Goal: Book appointment/travel/reservation

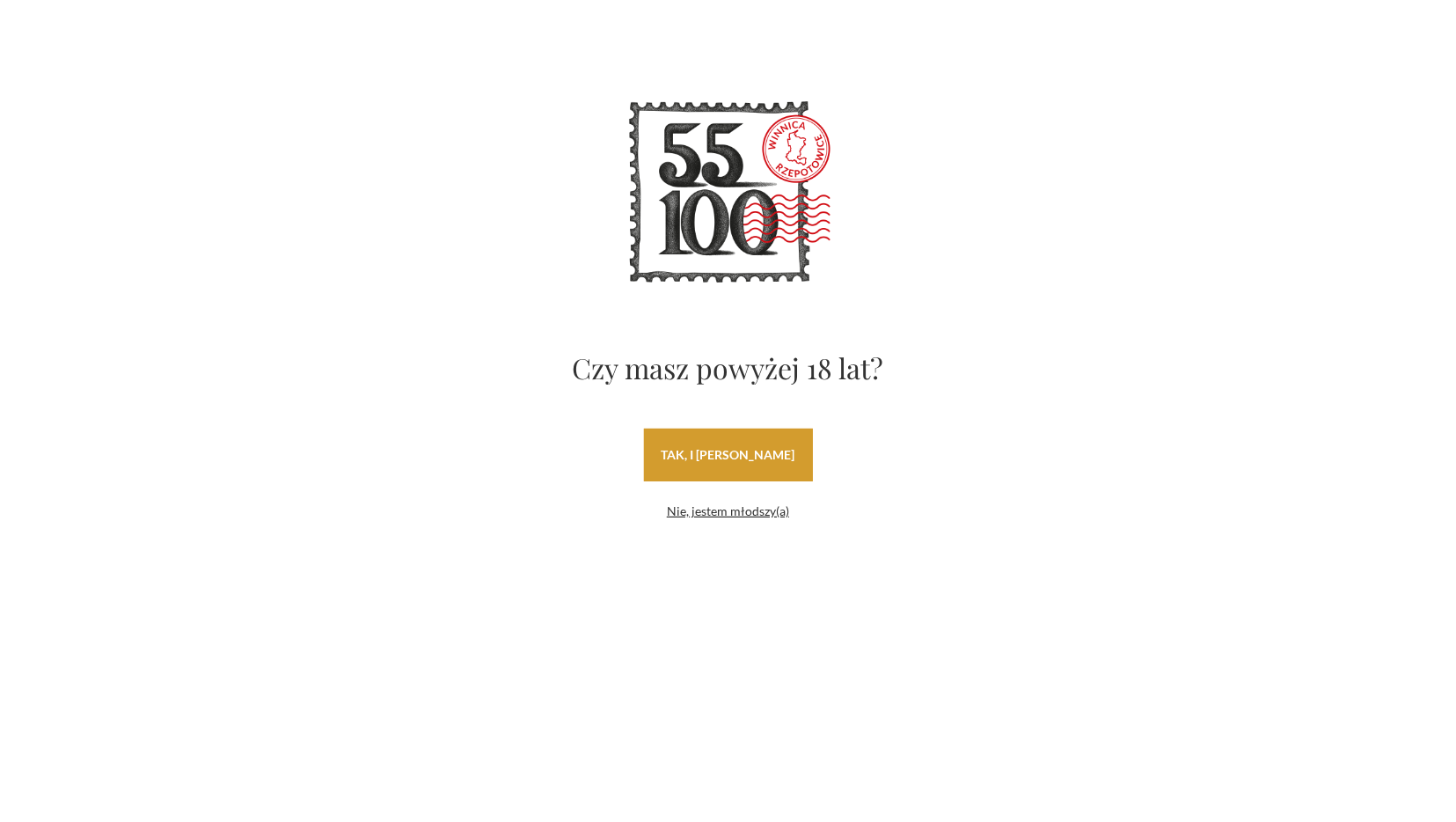
click at [743, 457] on link "tak, i uwielbiam wino" at bounding box center [728, 455] width 169 height 53
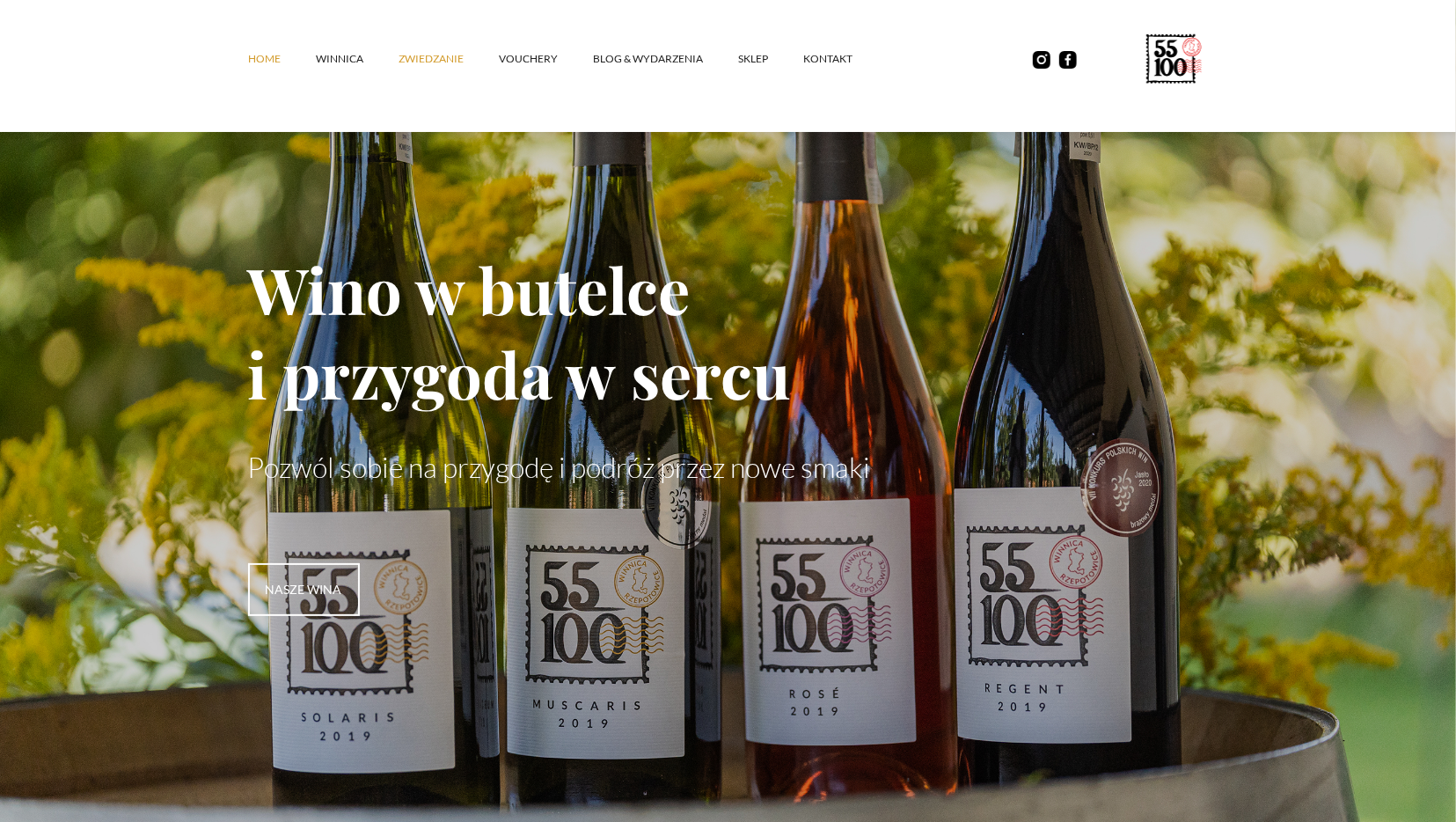
click at [435, 59] on link "ZWIEDZANIE" at bounding box center [448, 58] width 101 height 53
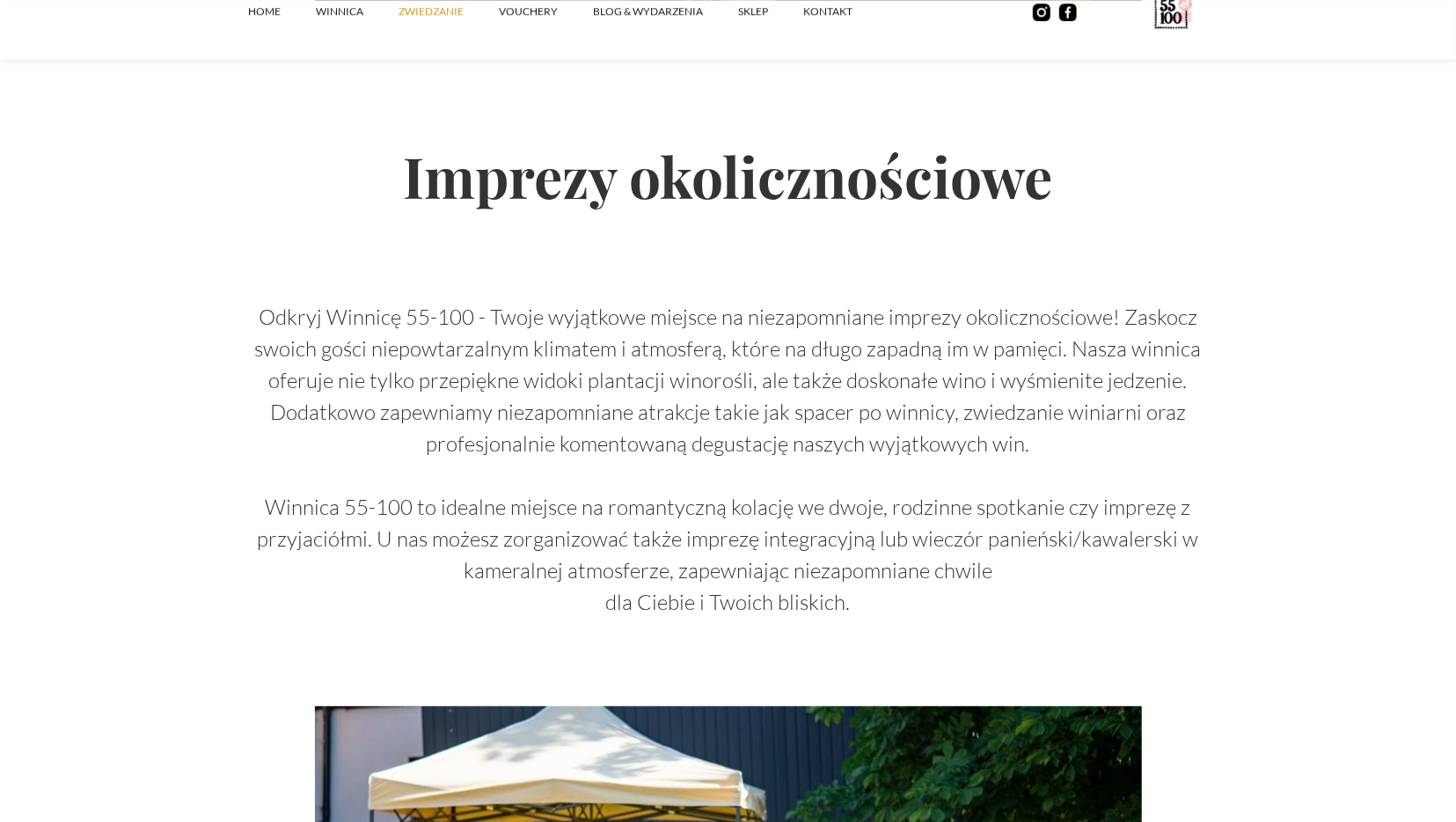
scroll to position [2197, 0]
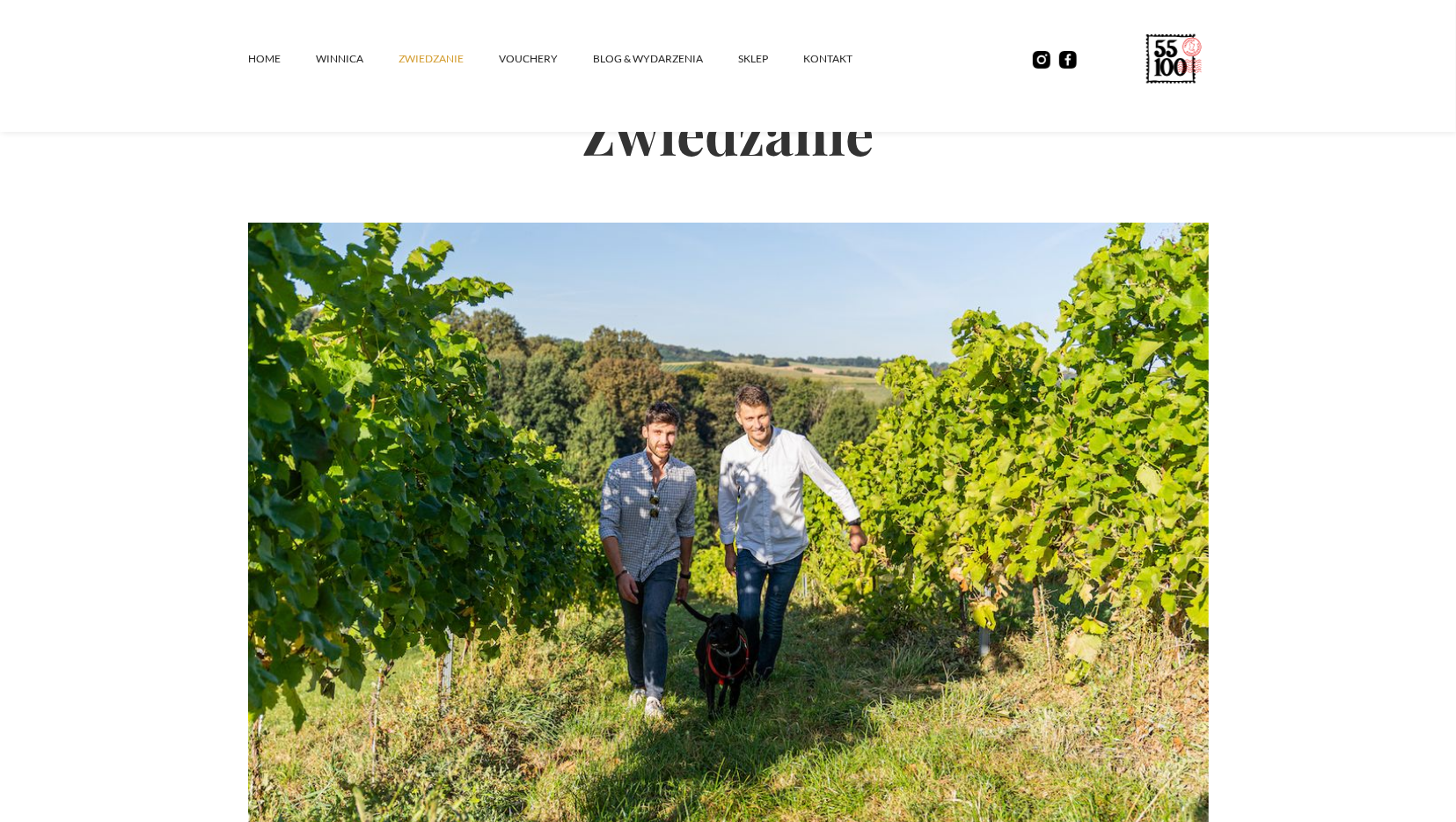
scroll to position [0, 0]
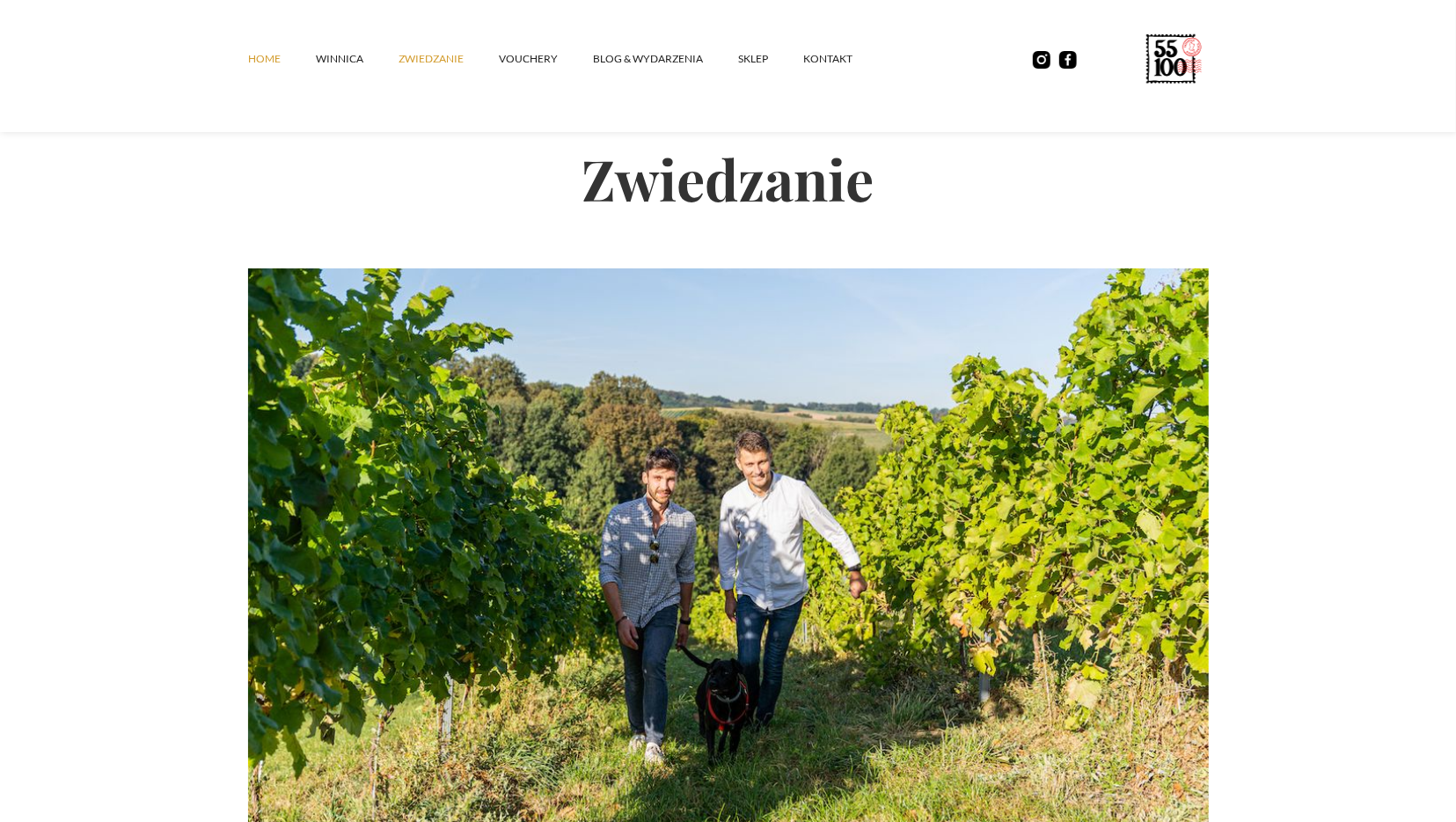
click at [273, 65] on link "Home" at bounding box center [281, 58] width 67 height 53
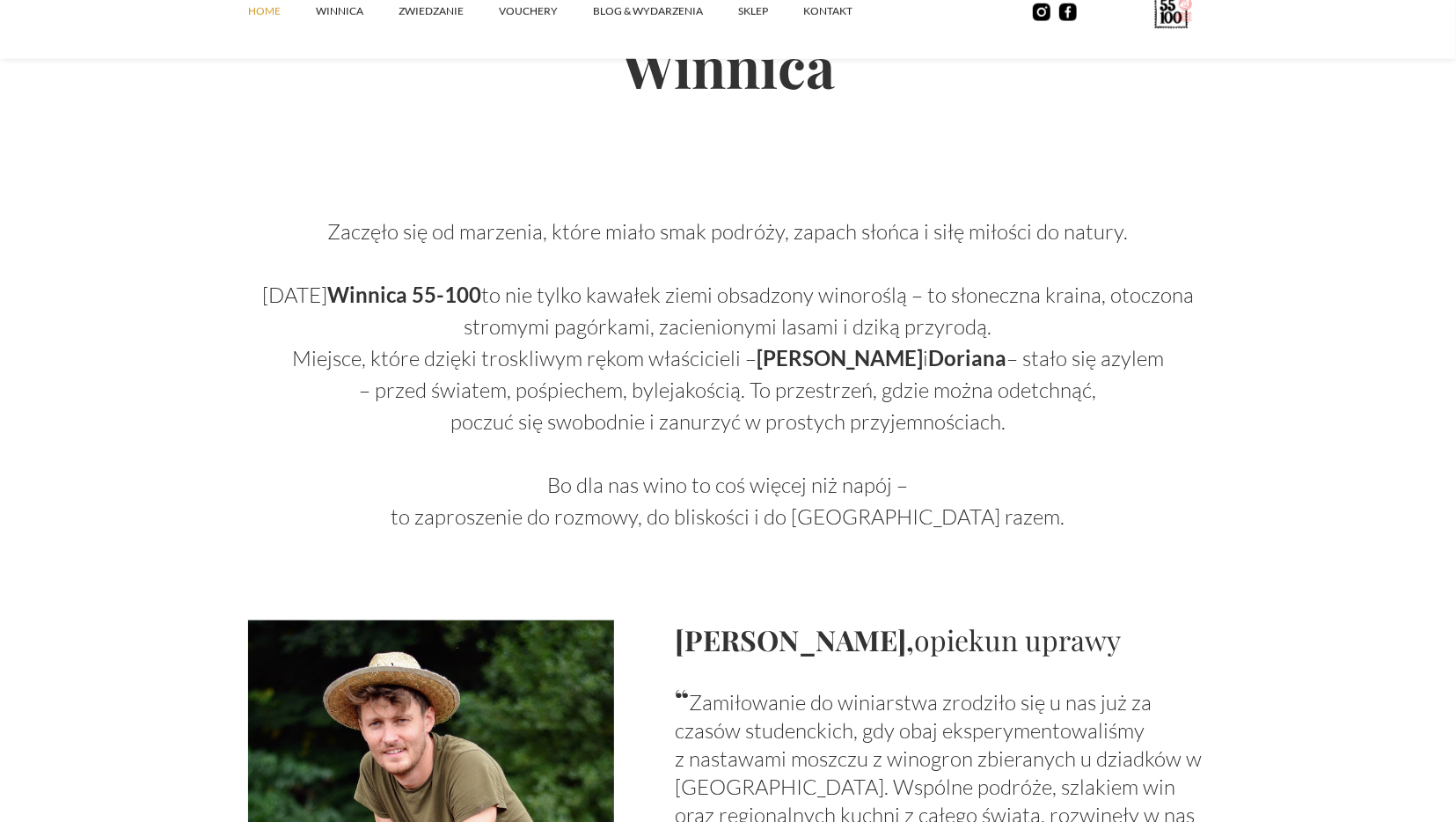
scroll to position [1144, 0]
